Goal: Information Seeking & Learning: Learn about a topic

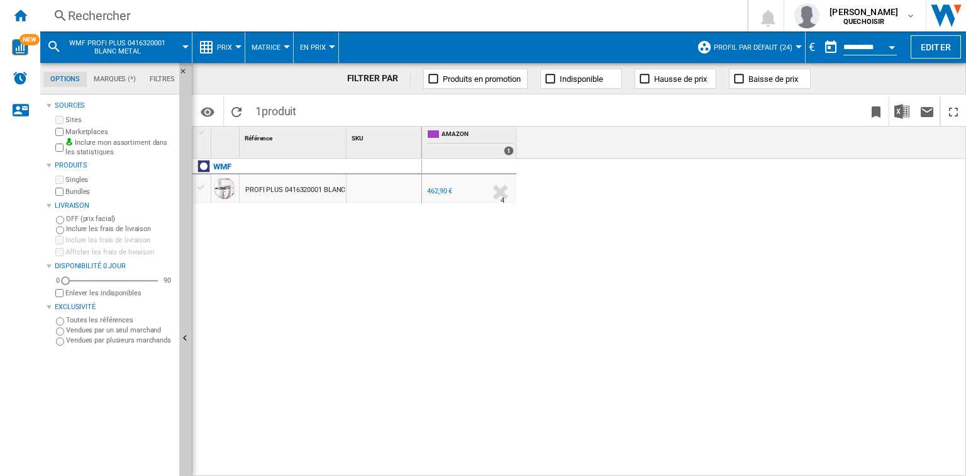
click at [224, 18] on div "Rechercher" at bounding box center [391, 16] width 647 height 18
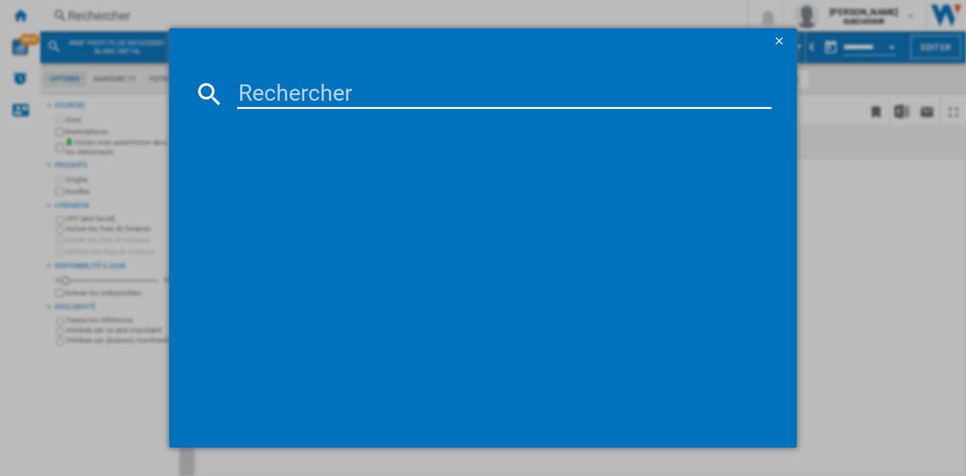
click at [261, 92] on input at bounding box center [504, 94] width 535 height 30
drag, startPoint x: 355, startPoint y: 96, endPoint x: 227, endPoint y: 91, distance: 128.5
click at [227, 91] on div "2348056" at bounding box center [483, 94] width 578 height 30
paste input "7111"
click at [286, 98] on input "2711156" at bounding box center [504, 94] width 535 height 30
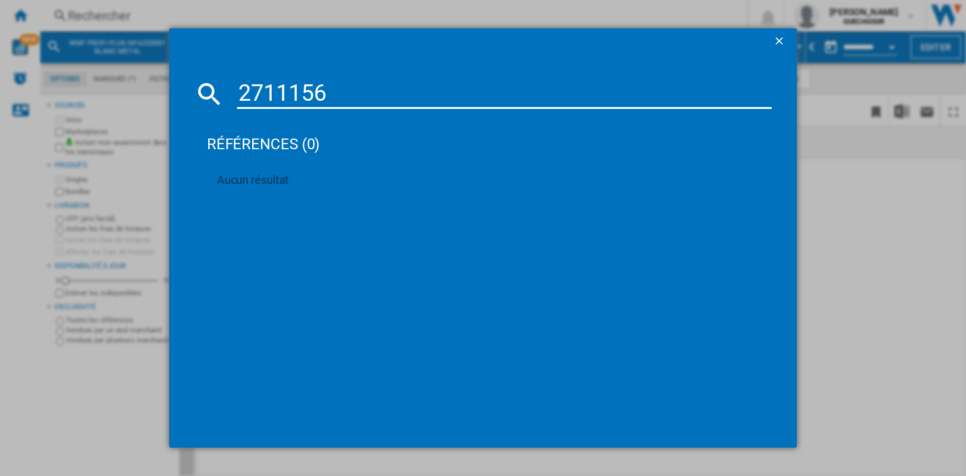
type input "2711 156"
click at [332, 94] on input "2711 156" at bounding box center [504, 94] width 535 height 30
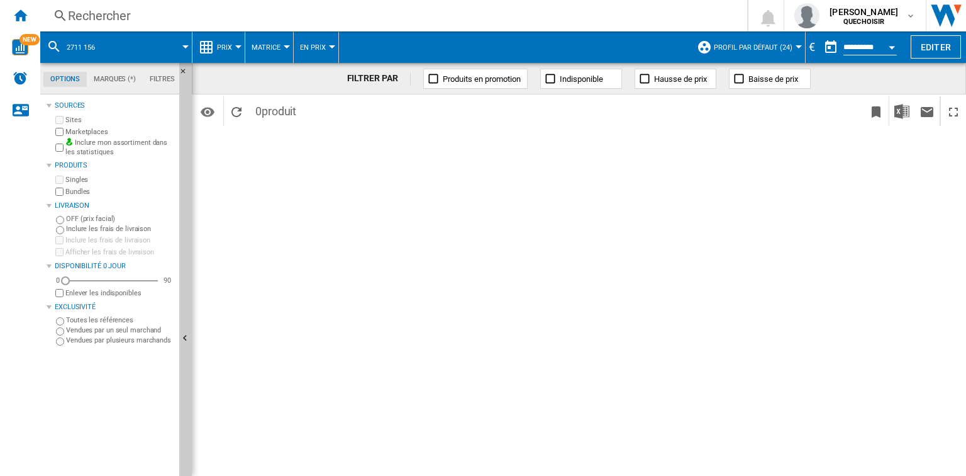
click at [124, 42] on span at bounding box center [149, 46] width 73 height 31
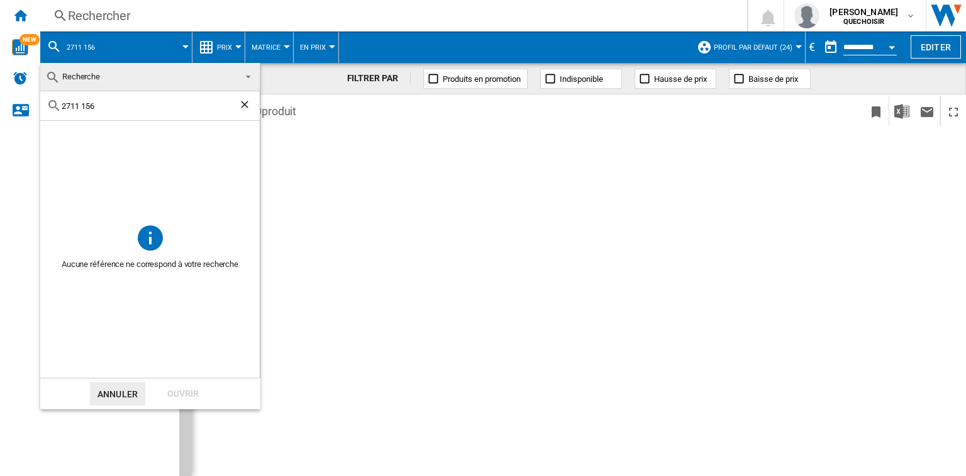
click at [95, 107] on input "2711 156" at bounding box center [150, 105] width 177 height 9
click at [249, 103] on ng-md-icon "Effacer la recherche" at bounding box center [245, 105] width 15 height 15
click at [294, 169] on md-backdrop at bounding box center [483, 238] width 966 height 476
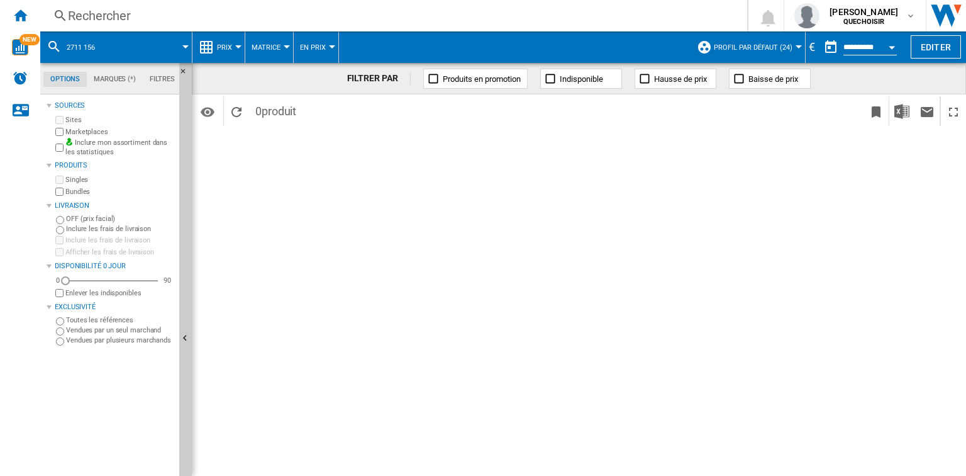
click at [113, 25] on div "Rechercher Rechercher 0 [PERSON_NAME] QUECHOISIR QUECHOISIR Mes paramètres Se d…" at bounding box center [503, 15] width 926 height 31
click at [111, 19] on div "Rechercher" at bounding box center [391, 16] width 647 height 18
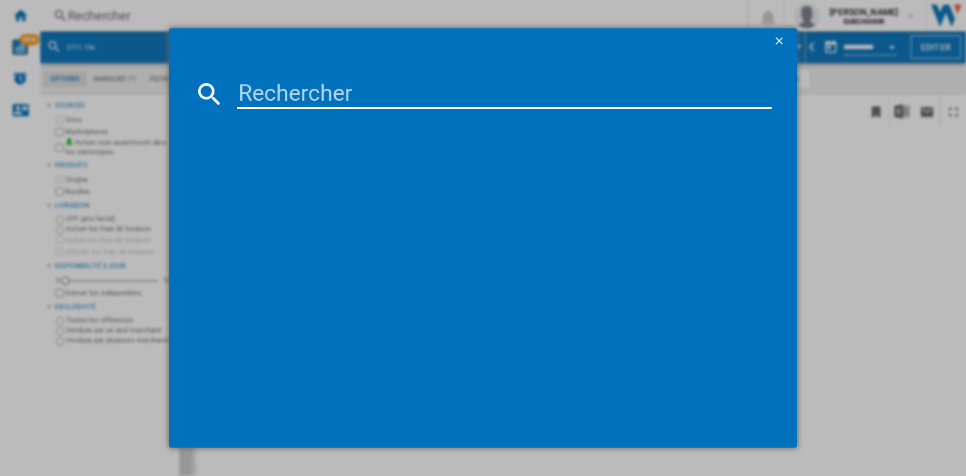
click at [274, 91] on input at bounding box center [504, 94] width 535 height 30
paste input "SMF01DGEU"
type input "SMF01DGEU"
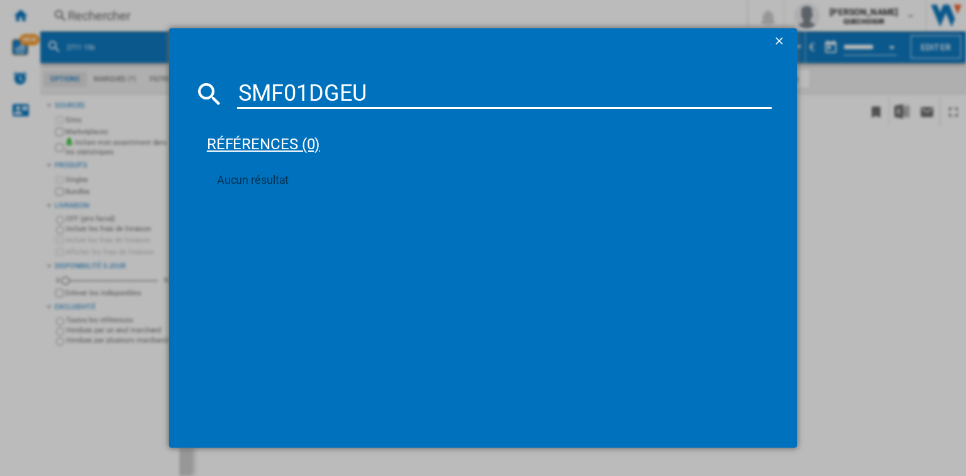
click at [381, 115] on div "références (0)" at bounding box center [489, 138] width 565 height 47
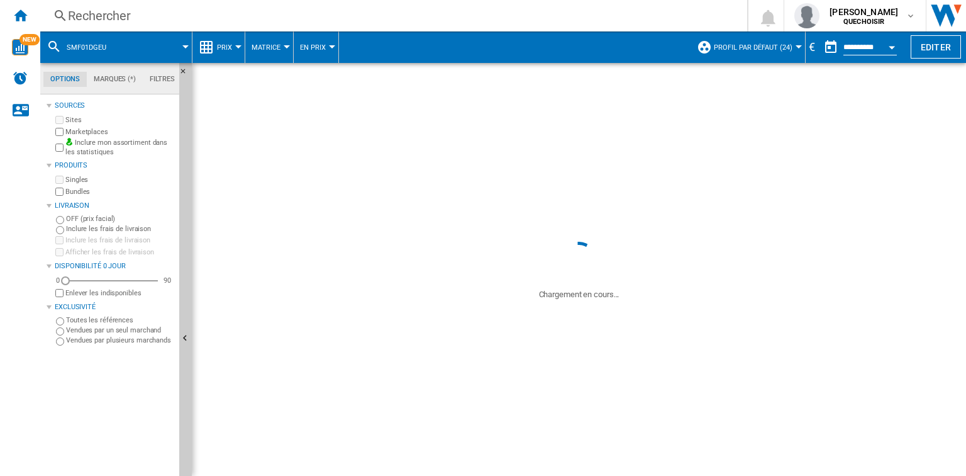
click at [372, 95] on div "Identifiants SKU - Stock Keeping Unit EAN - European Article Numbering Afficher…" at bounding box center [579, 109] width 775 height 31
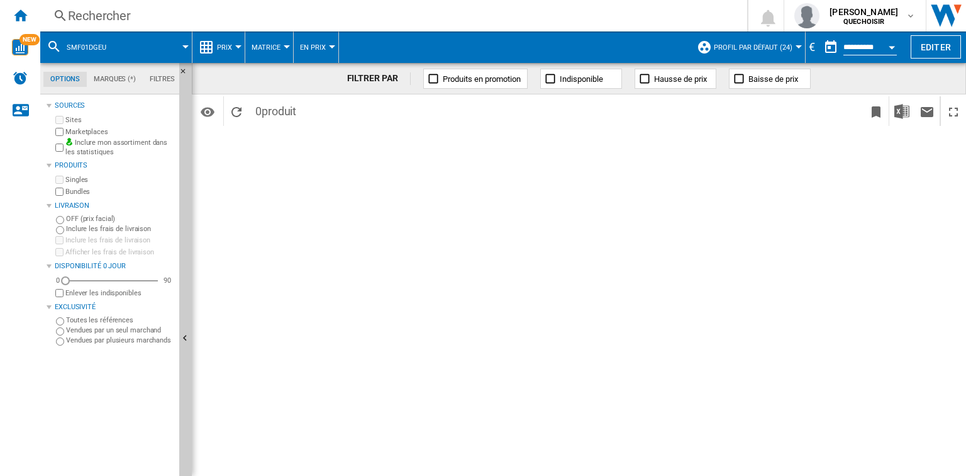
click at [113, 18] on div "Rechercher" at bounding box center [391, 16] width 647 height 18
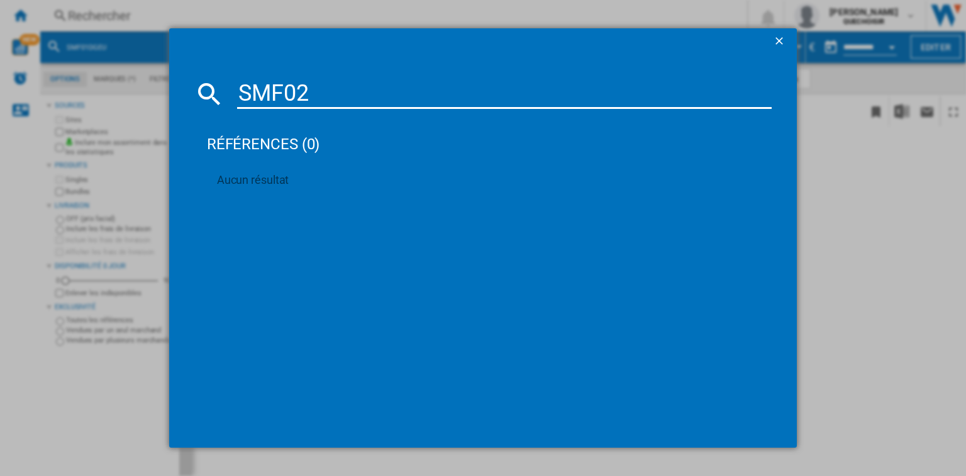
type input "SMF02"
click at [783, 40] on ng-md-icon "getI18NText('BUTTONS.CLOSE_DIALOG')" at bounding box center [780, 42] width 15 height 15
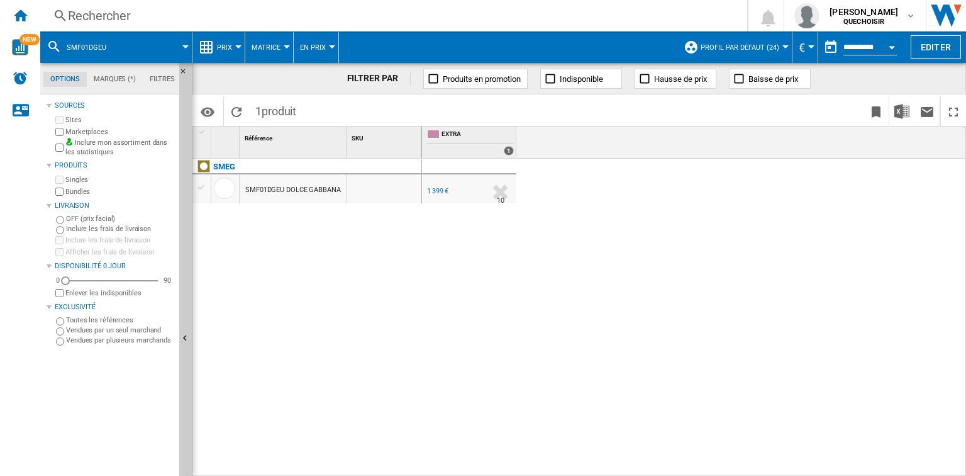
click at [173, 16] on div "Rechercher" at bounding box center [391, 16] width 647 height 18
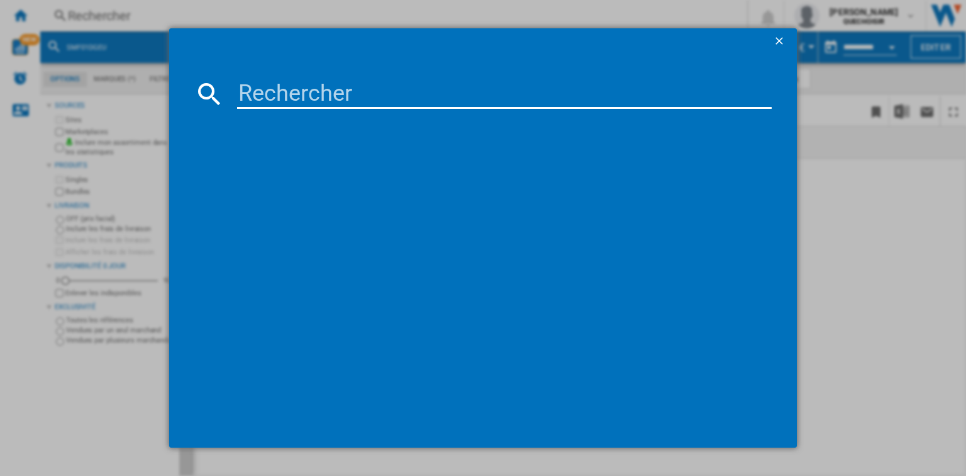
click at [313, 98] on input at bounding box center [504, 94] width 535 height 30
paste input "SMF02"
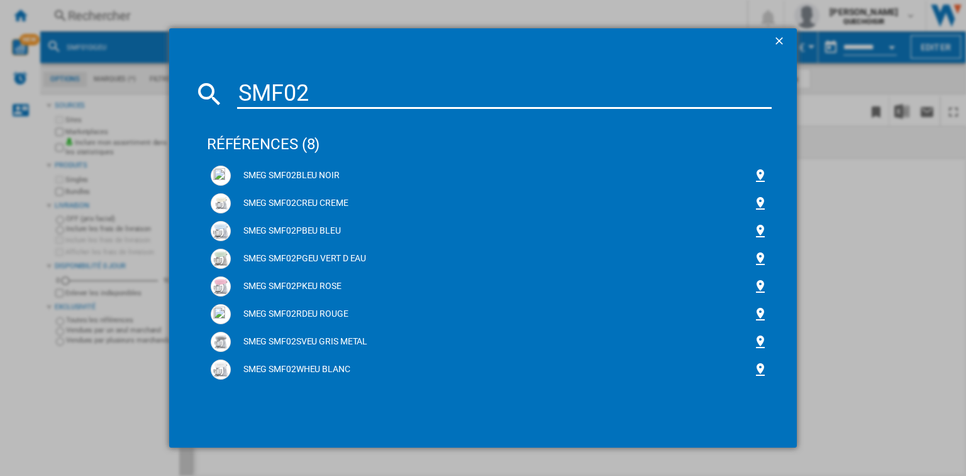
click at [321, 99] on input "SMF02" at bounding box center [504, 94] width 535 height 30
drag, startPoint x: 321, startPoint y: 99, endPoint x: 250, endPoint y: 98, distance: 70.5
click at [250, 98] on input "SMF02" at bounding box center [504, 94] width 535 height 30
paste input "3"
drag, startPoint x: 347, startPoint y: 102, endPoint x: 337, endPoint y: 101, distance: 9.5
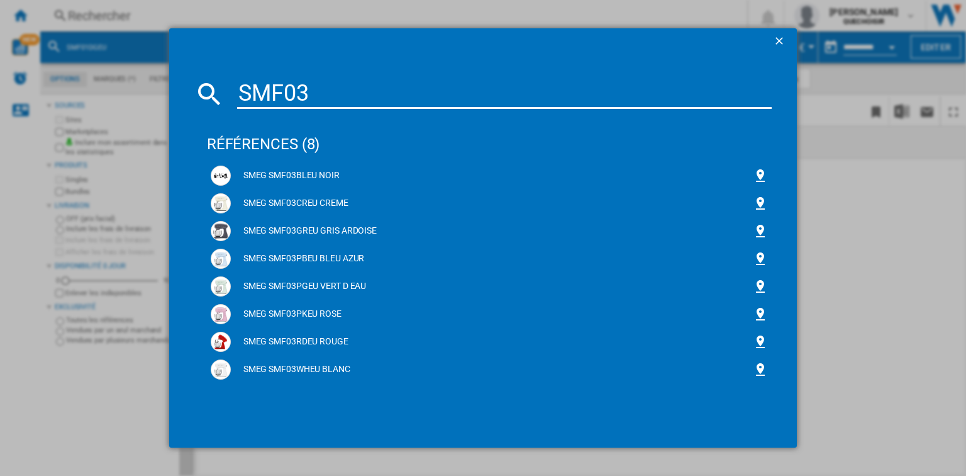
click at [347, 102] on input "SMF03" at bounding box center [504, 94] width 535 height 30
drag, startPoint x: 332, startPoint y: 98, endPoint x: 193, endPoint y: 103, distance: 139.1
click at [193, 103] on md-dialog-content "SMF03 références (8) SMEG SMF03BLEU NOIR SMEG SMF03CREU CREME SMEG SMF03GREU GR…" at bounding box center [483, 249] width 628 height 393
paste input "CS5"
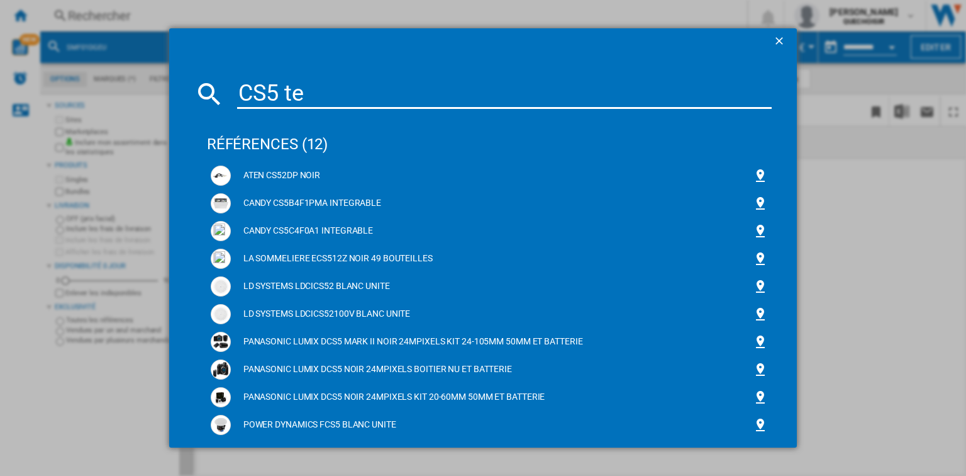
click at [322, 101] on input "CS5 te" at bounding box center [504, 94] width 535 height 30
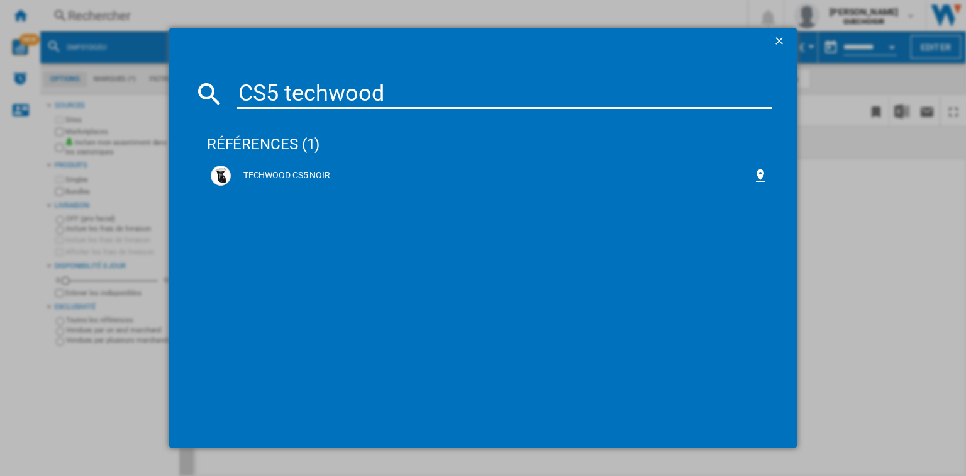
type input "CS5 techwood"
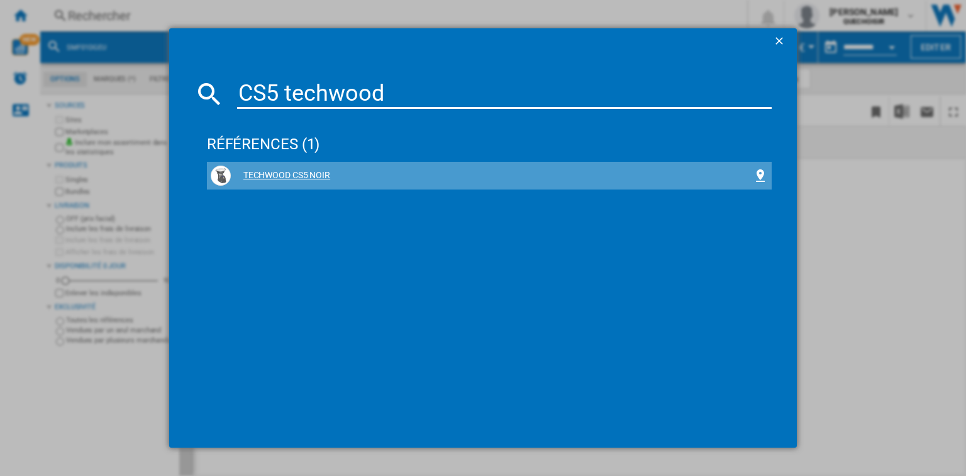
click at [317, 172] on div "TECHWOOD CS5 NOIR" at bounding box center [492, 175] width 522 height 13
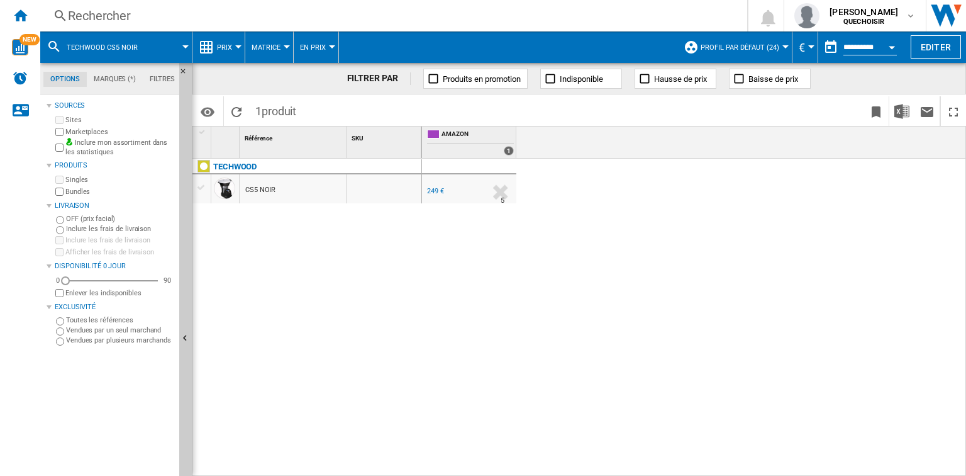
click at [435, 190] on div "249 €" at bounding box center [435, 191] width 17 height 8
click at [177, 5] on div "Rechercher Rechercher 0 [PERSON_NAME] QUECHOISIR QUECHOISIR Mes paramètres Se d…" at bounding box center [503, 15] width 926 height 31
click at [192, 18] on div "Rechercher" at bounding box center [391, 16] width 647 height 18
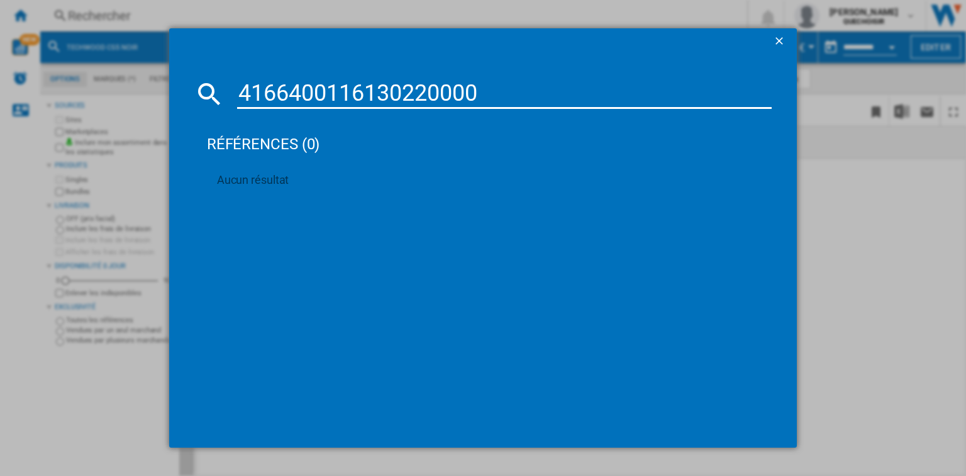
click at [355, 91] on input "4166400116130220000" at bounding box center [504, 94] width 535 height 30
type input "416640011 6130220000"
click at [773, 38] on ng-md-icon "getI18NText('BUTTONS.CLOSE_DIALOG')" at bounding box center [780, 42] width 15 height 15
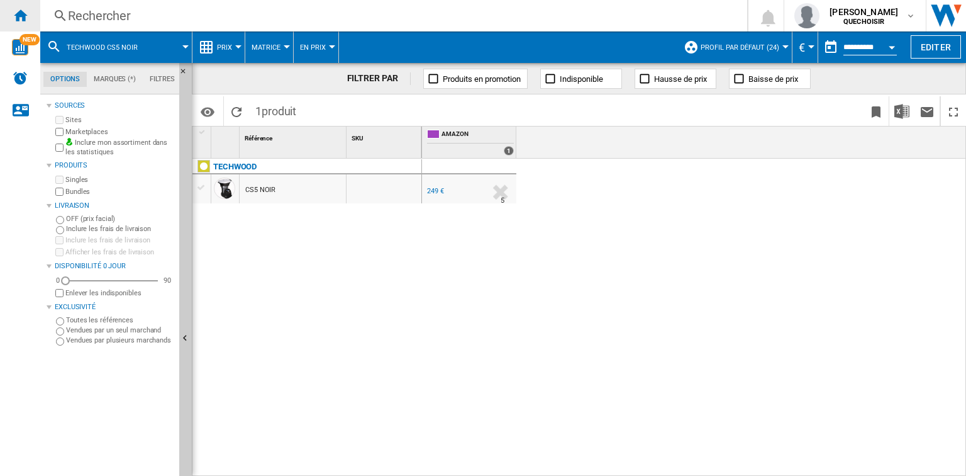
click at [30, 17] on div "Accueil" at bounding box center [20, 15] width 40 height 31
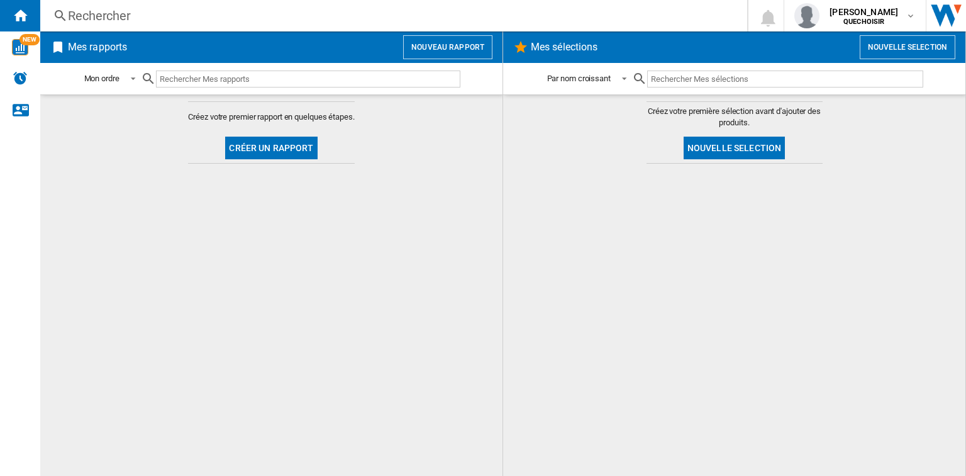
click at [273, 159] on span "Créer un rapport" at bounding box center [271, 148] width 102 height 31
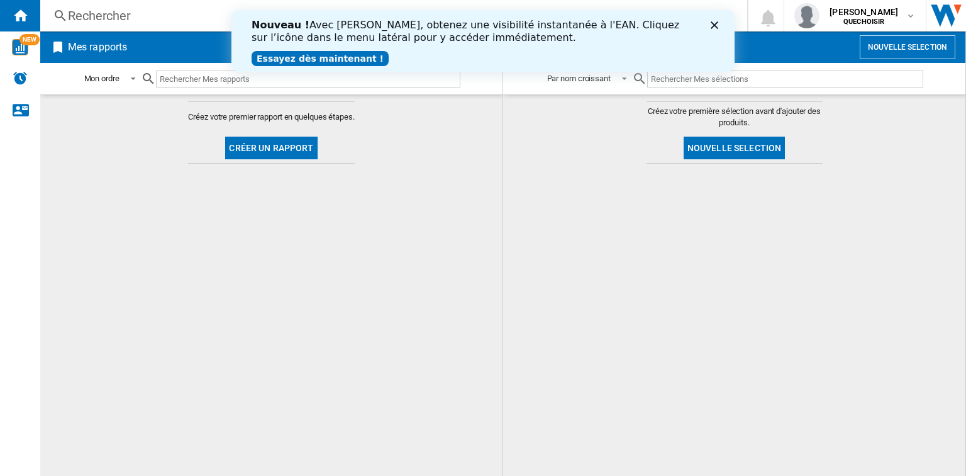
click at [277, 151] on button "Créer un rapport" at bounding box center [271, 148] width 92 height 23
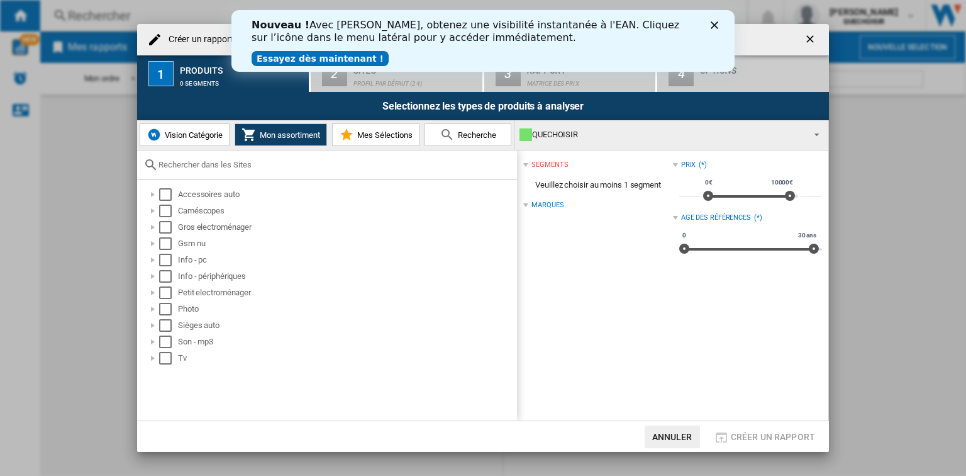
click at [717, 27] on polygon "Fermer" at bounding box center [715, 25] width 8 height 8
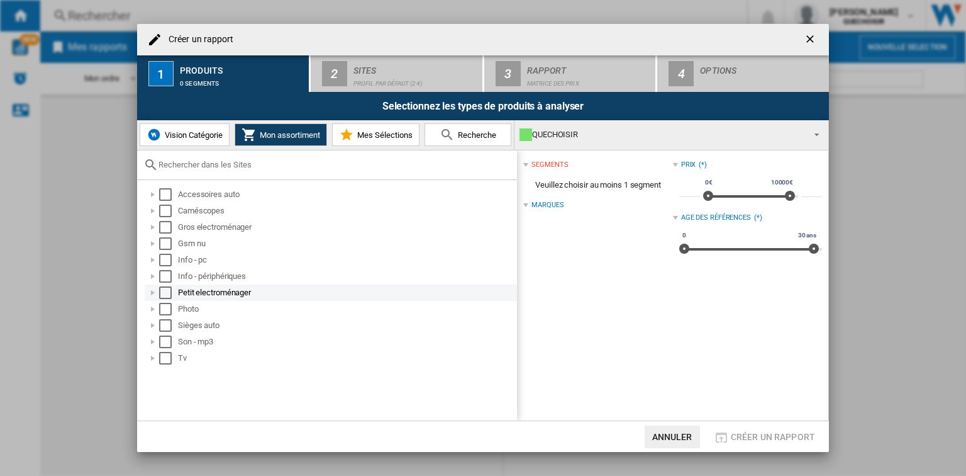
click at [151, 292] on div at bounding box center [153, 292] width 13 height 13
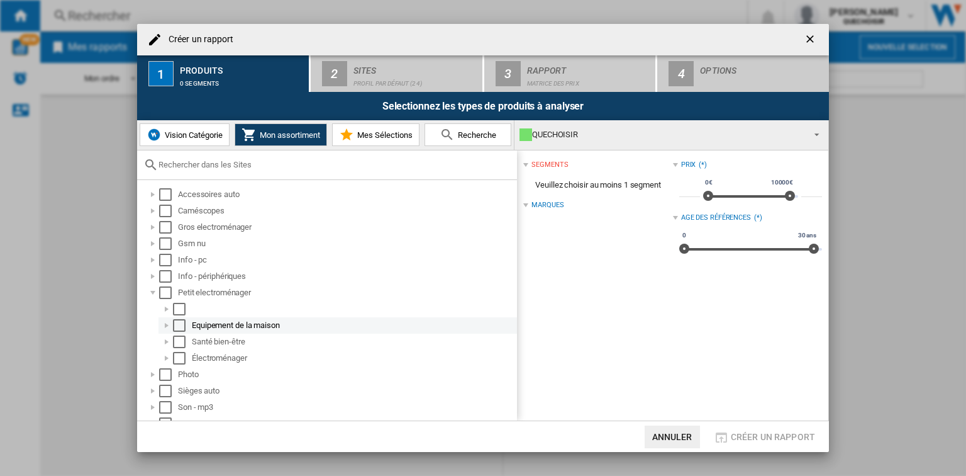
click at [166, 323] on div at bounding box center [166, 325] width 13 height 13
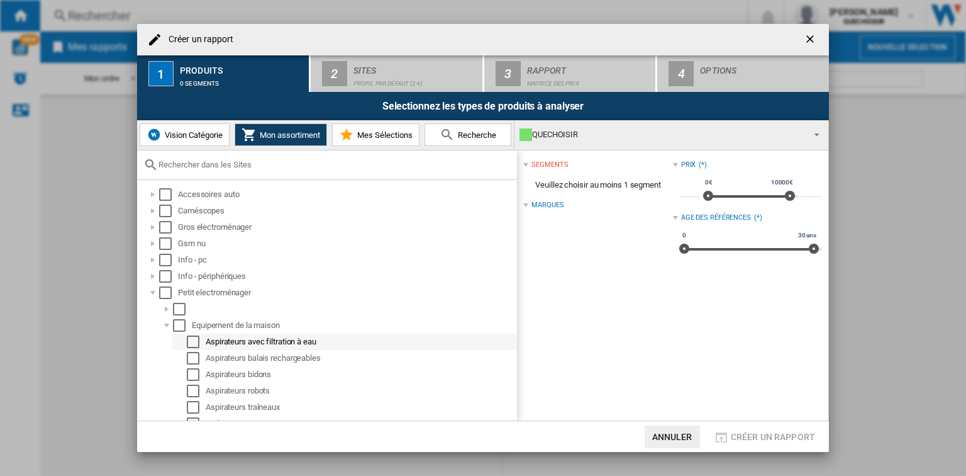
scroll to position [50, 0]
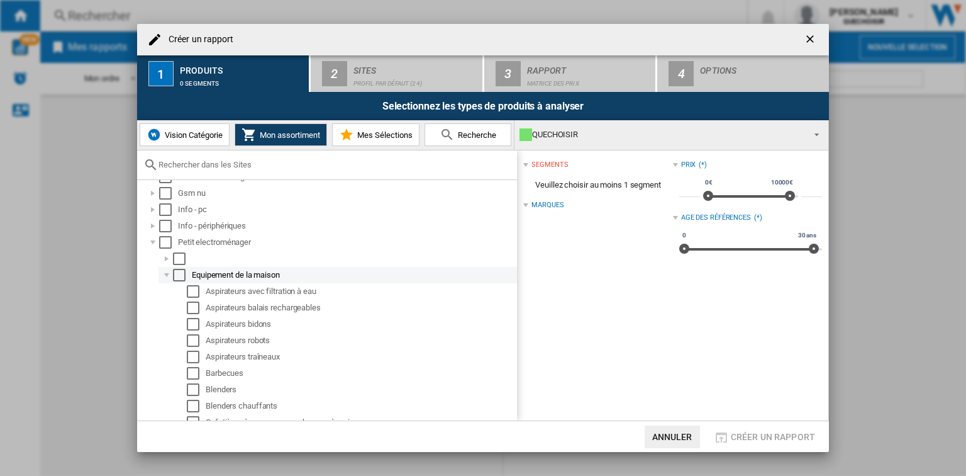
click at [167, 274] on div at bounding box center [166, 275] width 13 height 13
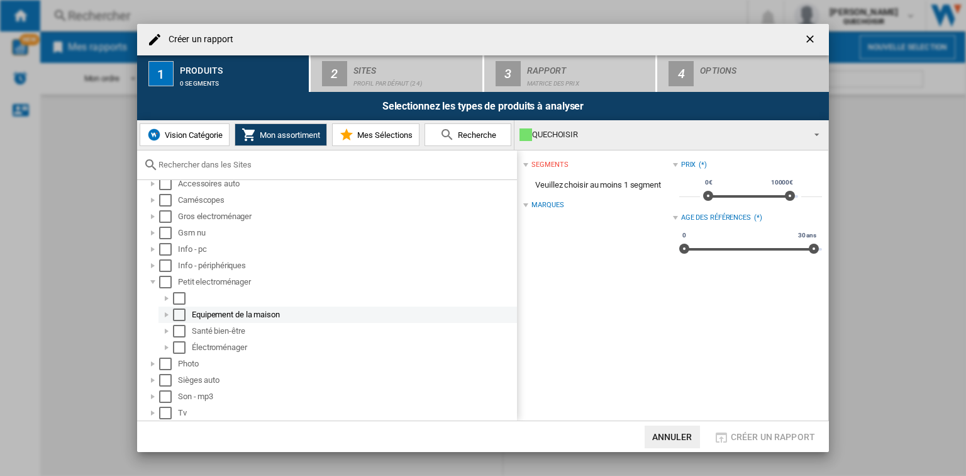
click at [172, 314] on div at bounding box center [166, 314] width 13 height 13
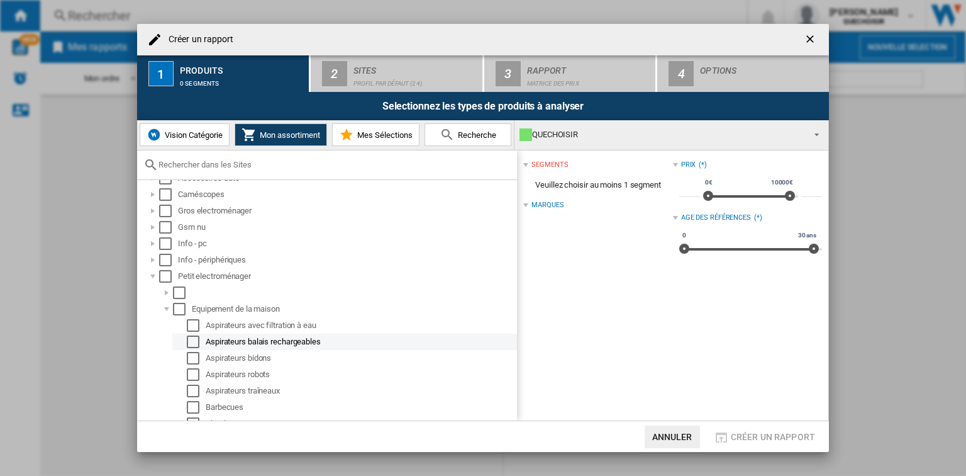
scroll to position [0, 0]
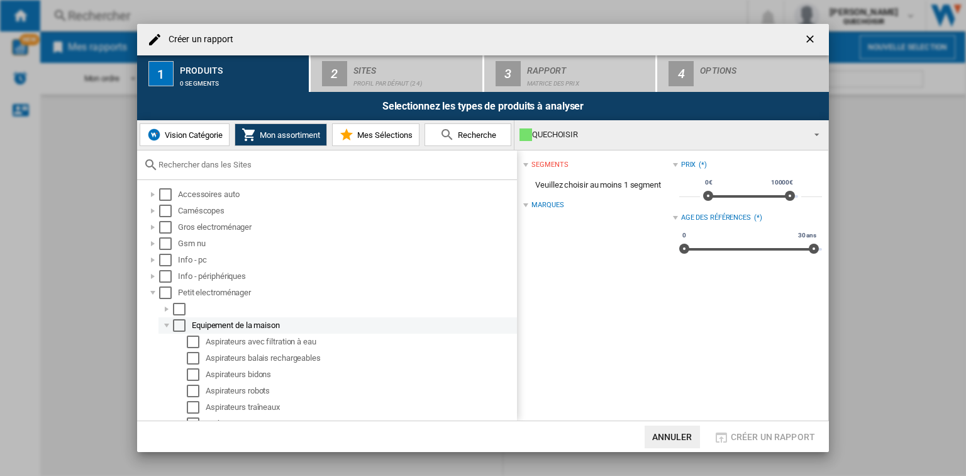
click at [167, 327] on div at bounding box center [166, 325] width 13 height 13
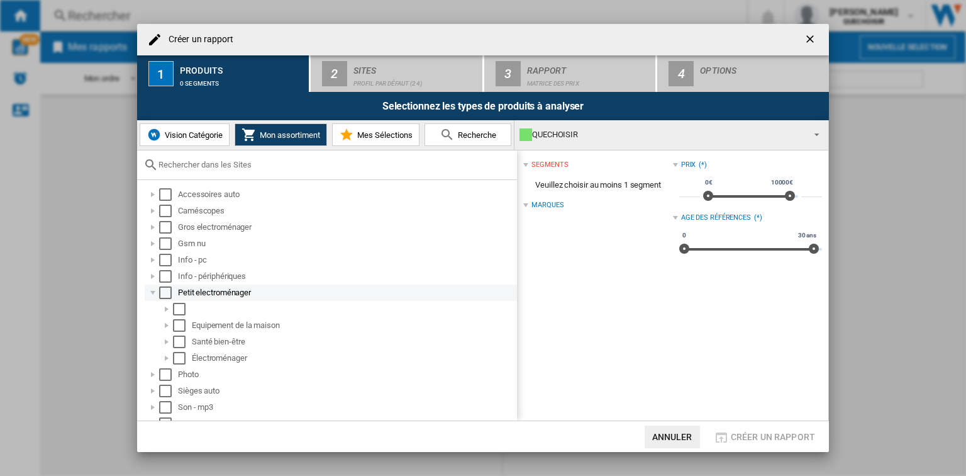
click at [151, 293] on div at bounding box center [153, 292] width 13 height 13
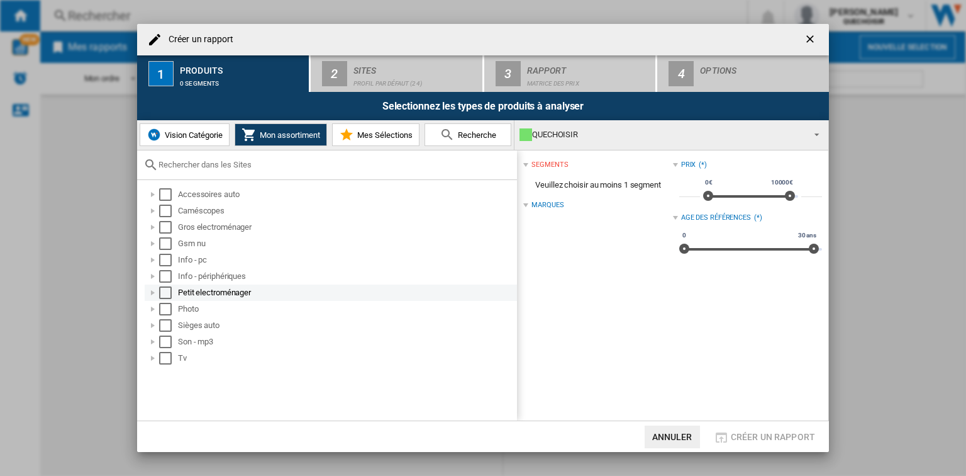
click at [154, 293] on div at bounding box center [153, 292] width 13 height 13
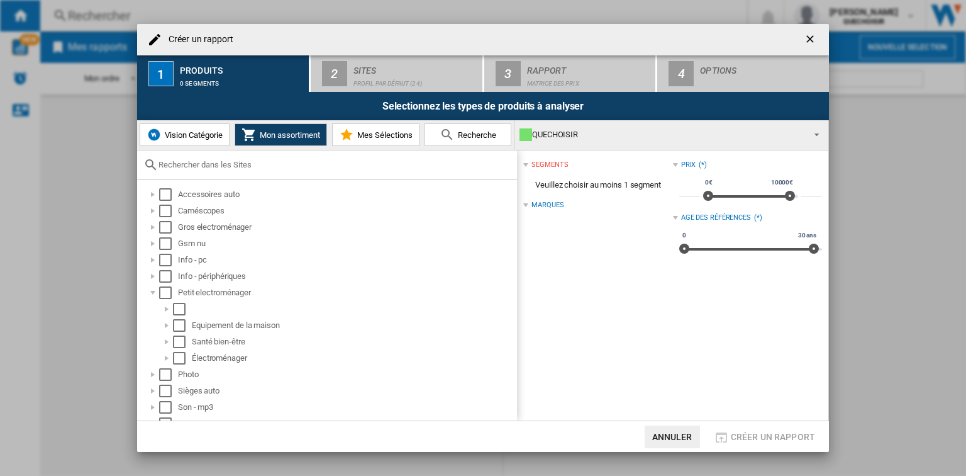
click at [186, 141] on button "Vision Catégorie" at bounding box center [185, 134] width 90 height 23
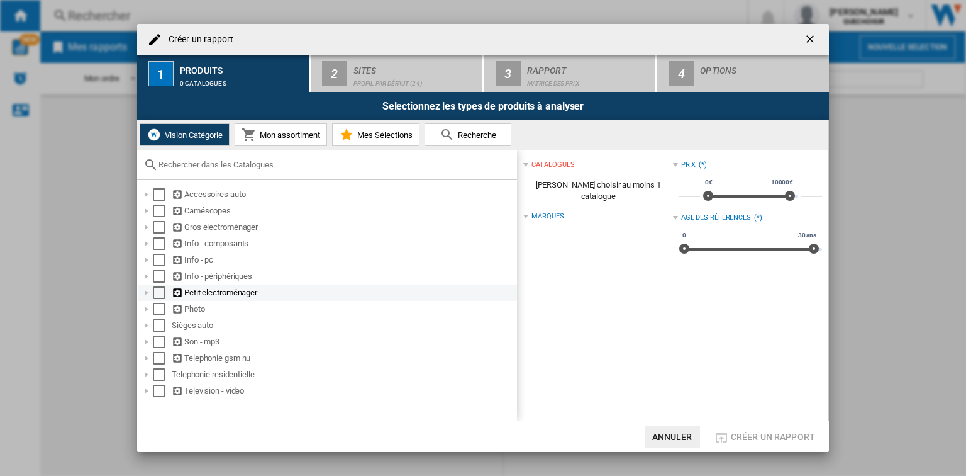
click at [143, 290] on div at bounding box center [146, 292] width 13 height 13
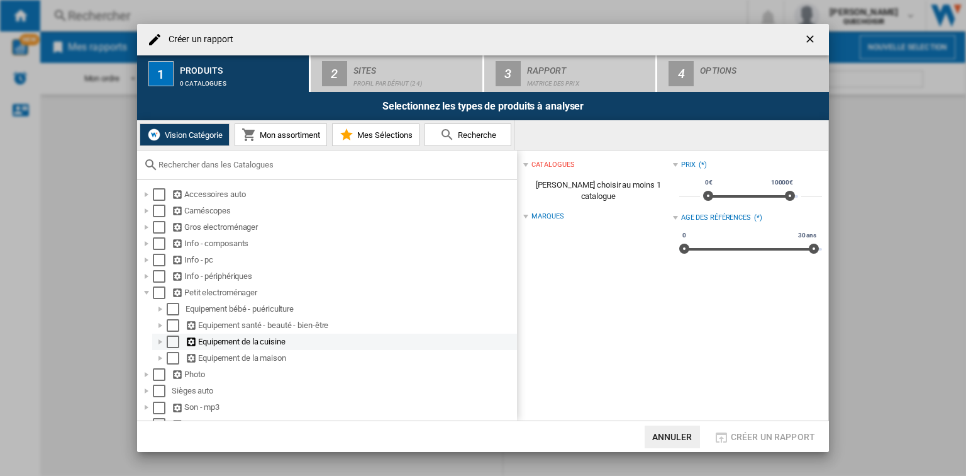
click at [160, 342] on div at bounding box center [160, 341] width 13 height 13
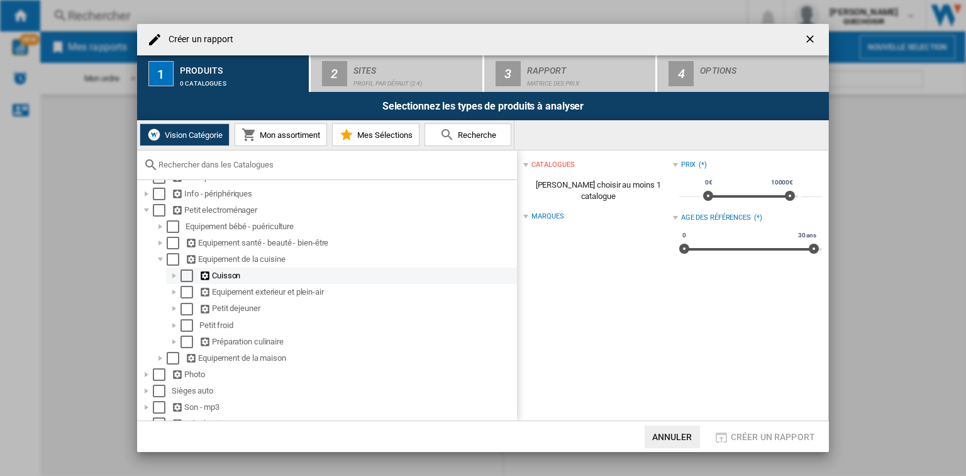
scroll to position [101, 0]
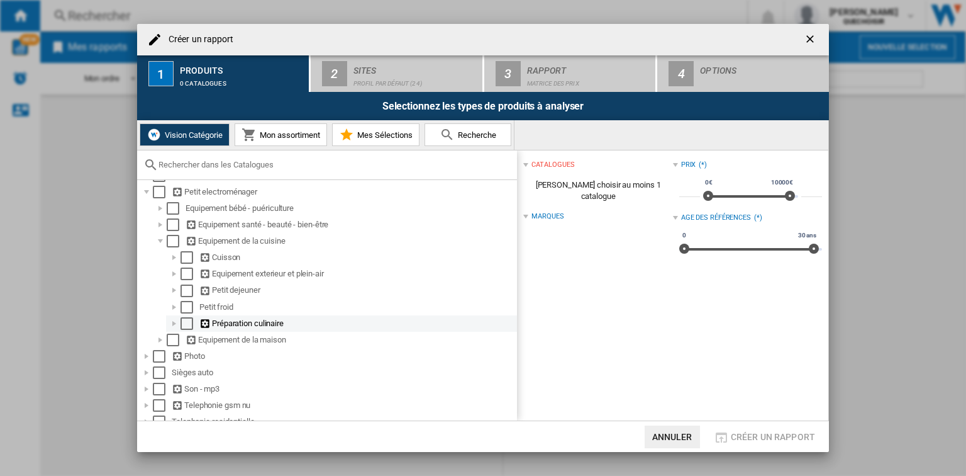
click at [174, 324] on div at bounding box center [174, 323] width 13 height 13
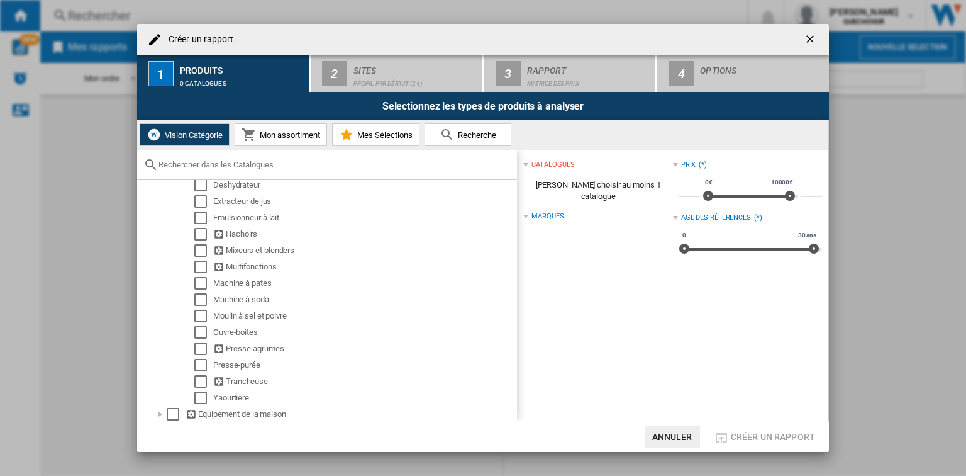
scroll to position [252, 0]
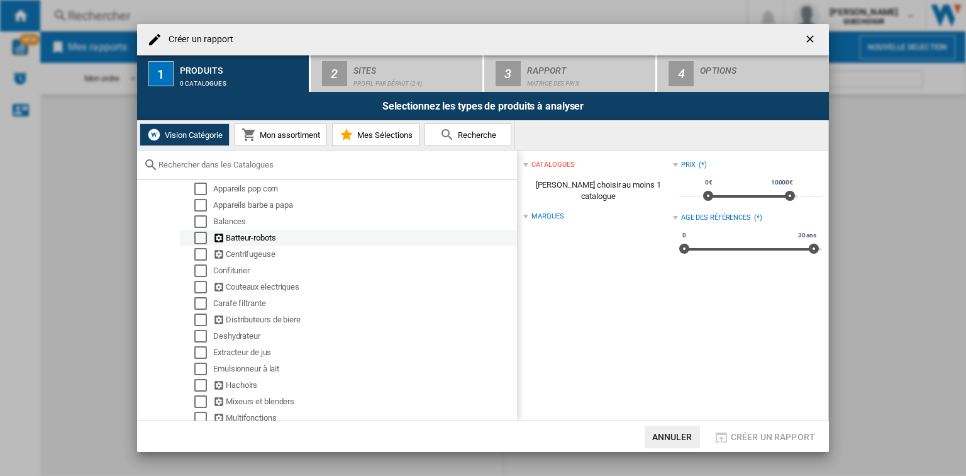
click at [201, 237] on div "Select" at bounding box center [200, 238] width 13 height 13
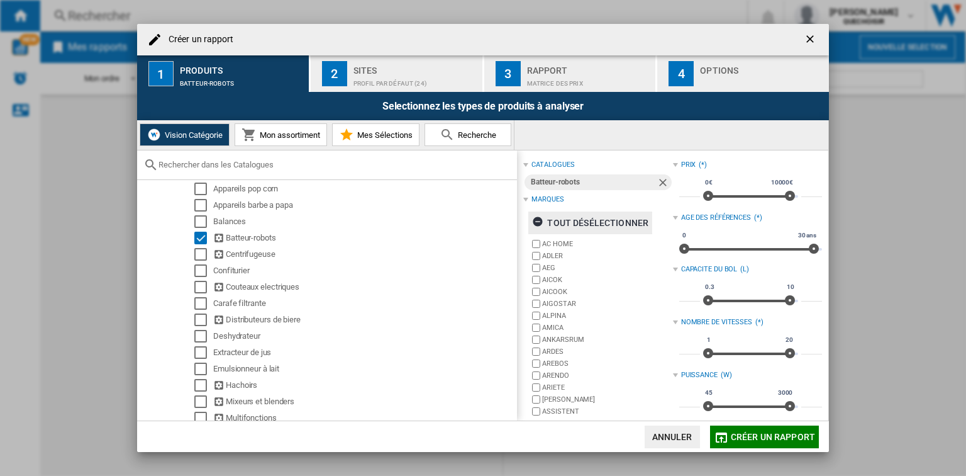
click at [544, 221] on ng-md-icon "button" at bounding box center [539, 223] width 15 height 15
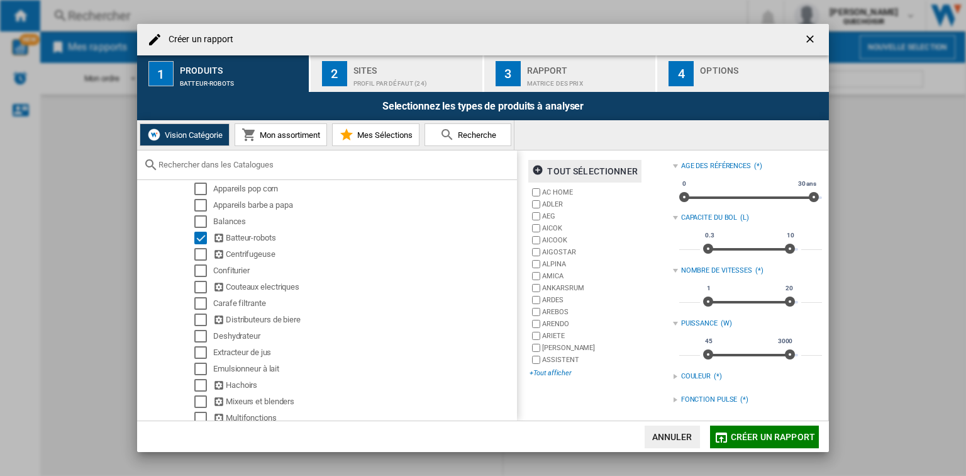
click at [559, 374] on div "+Tout afficher" at bounding box center [601, 372] width 143 height 9
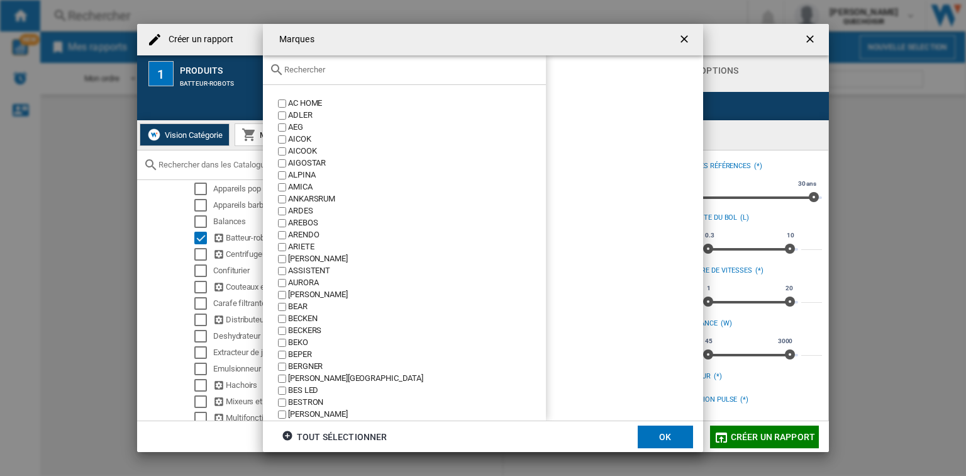
click at [333, 69] on input "text" at bounding box center [411, 69] width 255 height 9
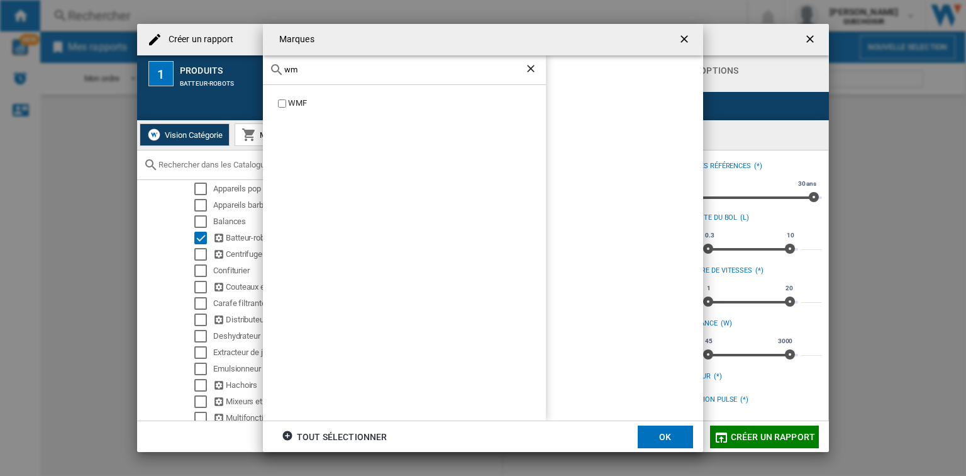
type input "wm"
click at [302, 103] on div "WMF" at bounding box center [417, 104] width 258 height 12
click at [666, 434] on button "OK" at bounding box center [665, 436] width 55 height 23
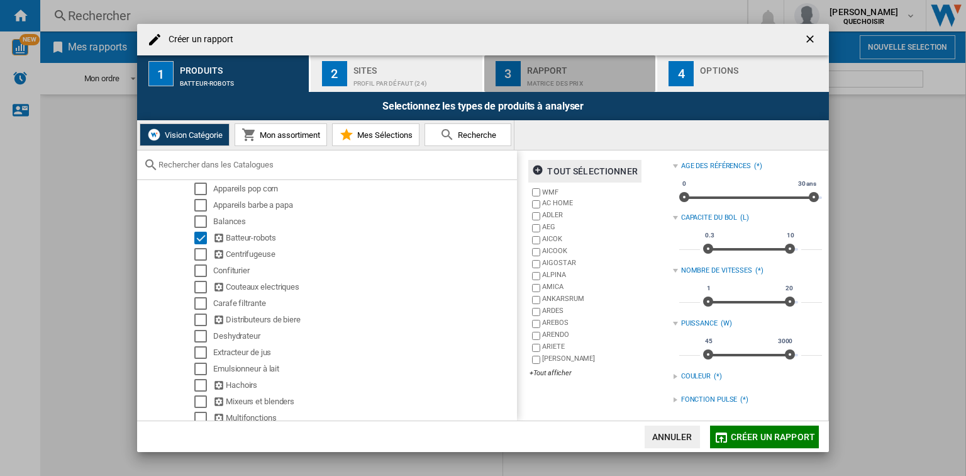
click at [594, 79] on div "Matrice des prix" at bounding box center [589, 80] width 124 height 13
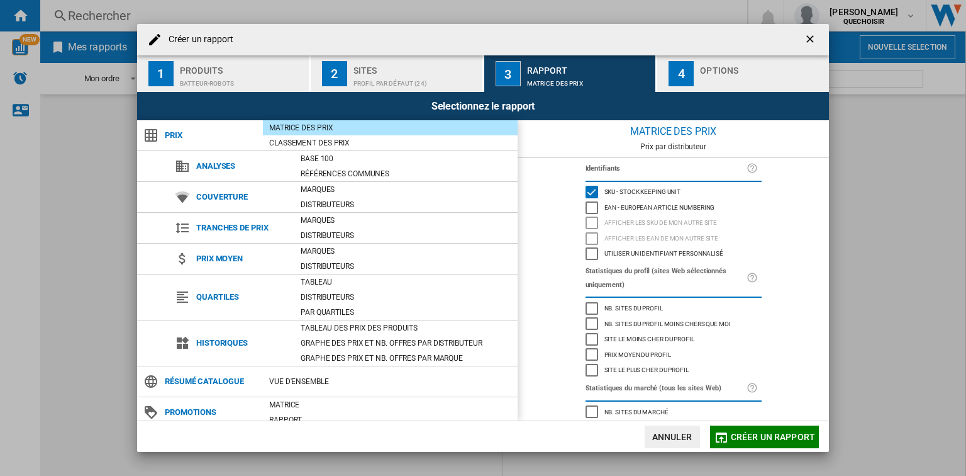
click at [404, 72] on div "Sites" at bounding box center [416, 66] width 124 height 13
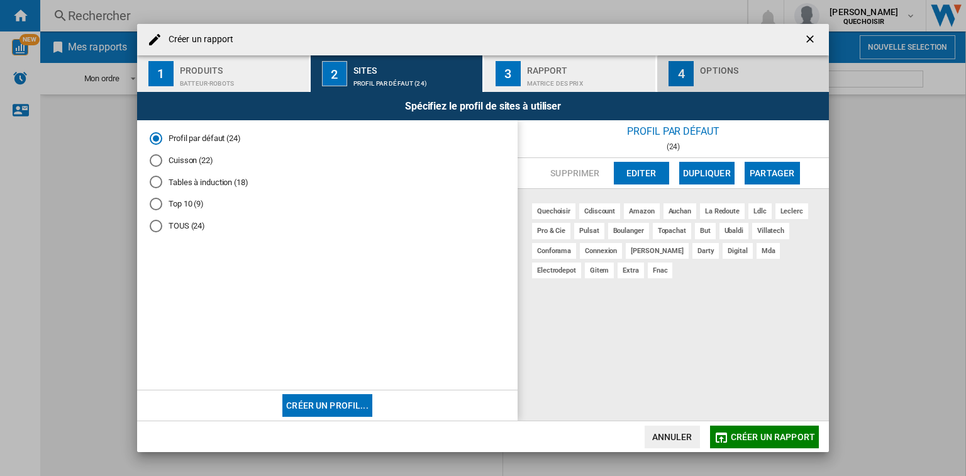
click at [727, 81] on div "button" at bounding box center [762, 80] width 124 height 13
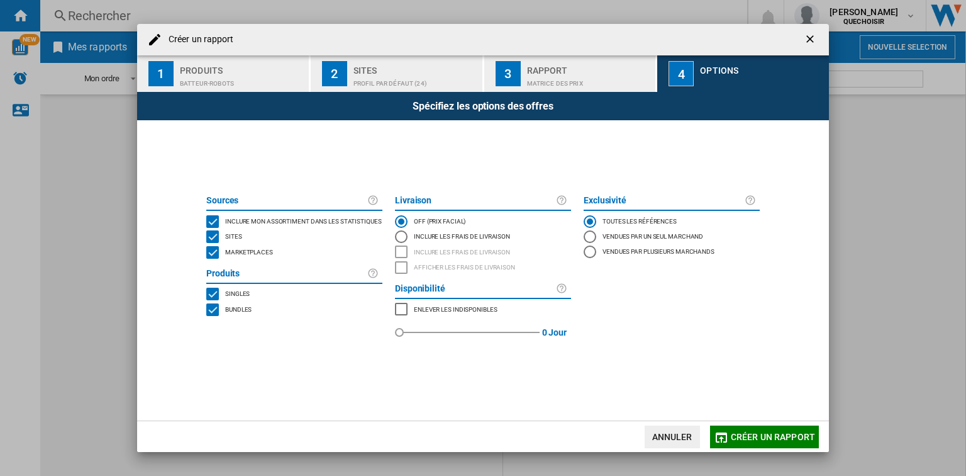
click at [244, 311] on span "Bundles" at bounding box center [238, 308] width 26 height 9
click at [252, 253] on span "Marketplaces" at bounding box center [249, 251] width 48 height 9
click at [741, 434] on span "Créer un rapport" at bounding box center [773, 437] width 84 height 10
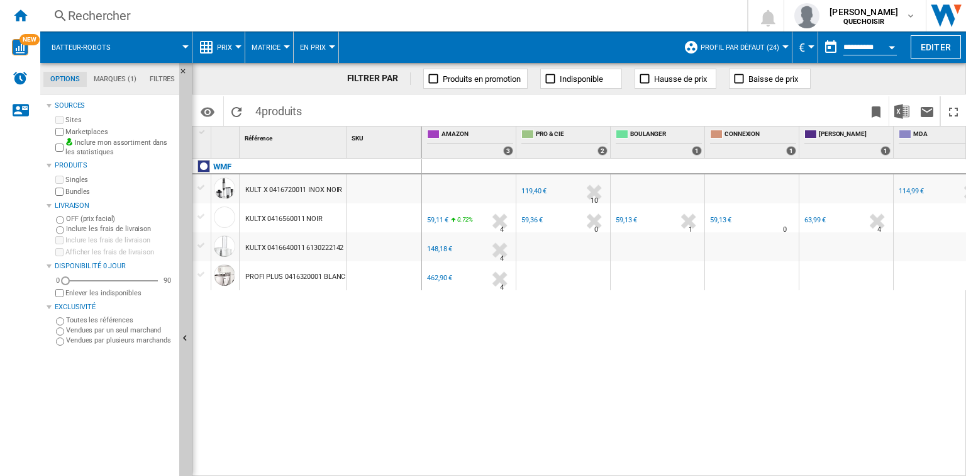
click at [442, 250] on div "148,18 €" at bounding box center [439, 249] width 25 height 8
click at [291, 247] on div "KULTX 0416640011 6130222142 INOX" at bounding box center [303, 247] width 116 height 29
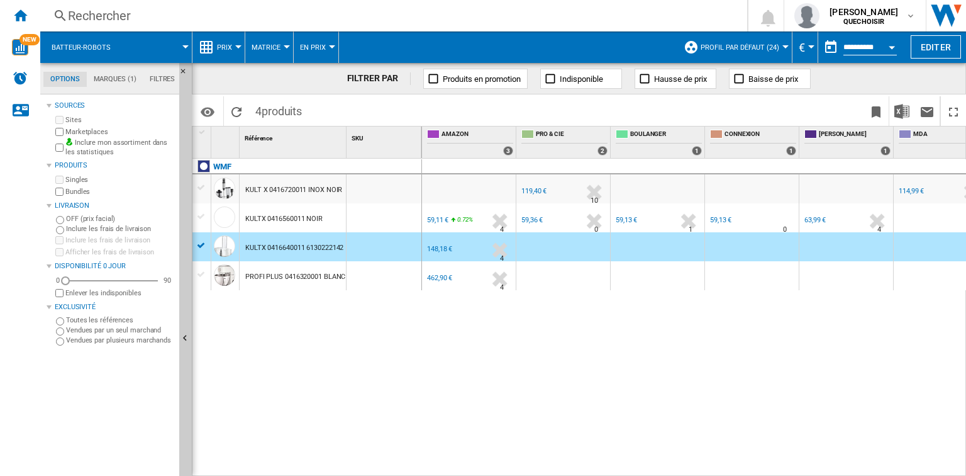
click at [438, 251] on div "148,18 €" at bounding box center [439, 249] width 25 height 8
click at [310, 274] on div "PROFI PLUS 0416320001 BLANC METAL" at bounding box center [307, 276] width 125 height 29
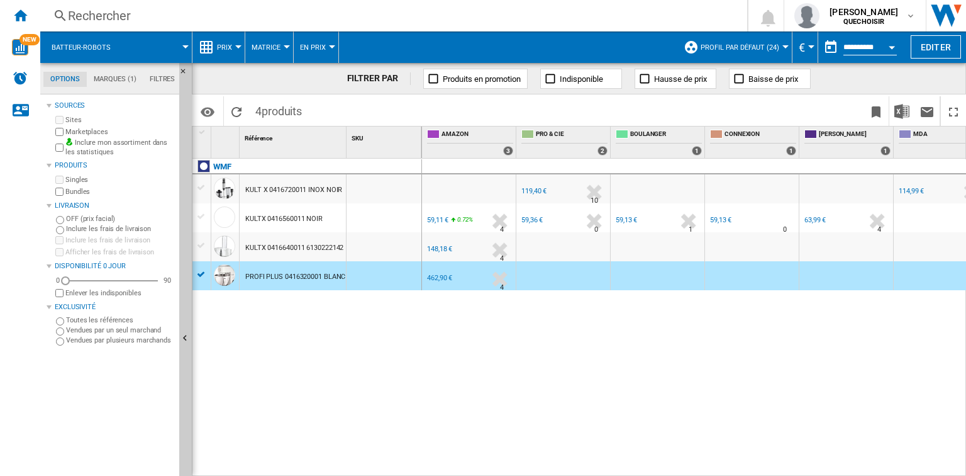
click at [315, 279] on div "PROFI PLUS 0416320001 BLANC METAL" at bounding box center [307, 276] width 125 height 29
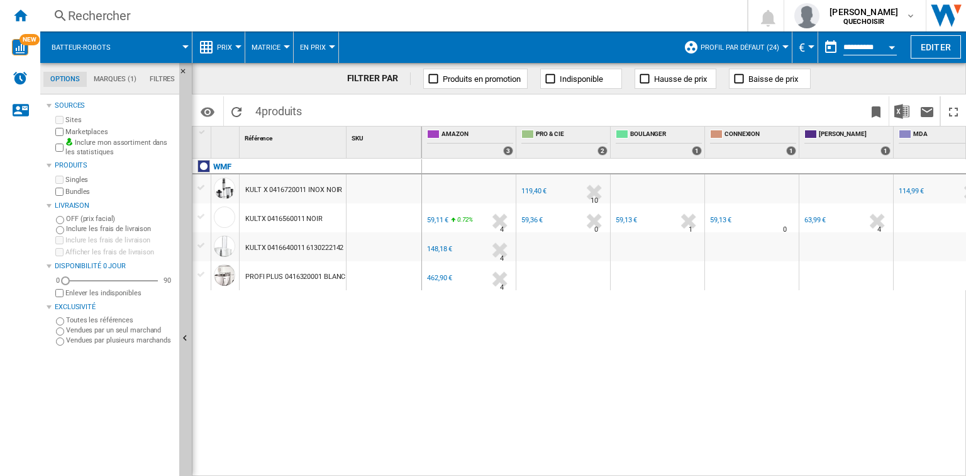
click at [318, 279] on div "PROFI PLUS 0416320001 BLANC METAL" at bounding box center [307, 276] width 125 height 29
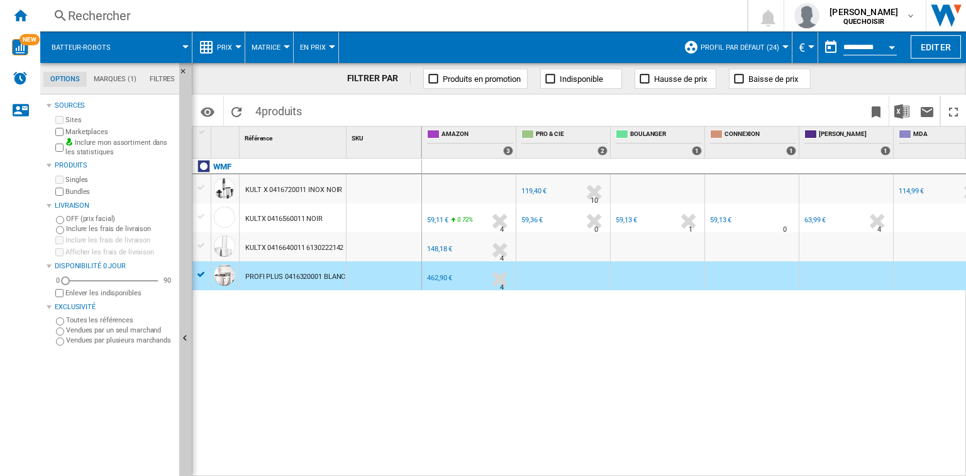
click at [286, 217] on div "KULTX 0416560011 NOIR" at bounding box center [283, 218] width 77 height 29
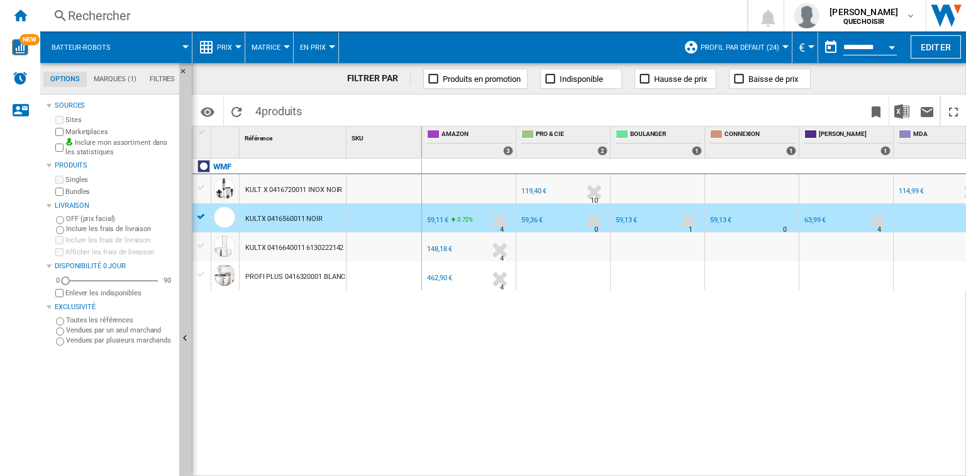
click at [433, 217] on div "59,11 €" at bounding box center [437, 220] width 21 height 8
